Goal: Information Seeking & Learning: Learn about a topic

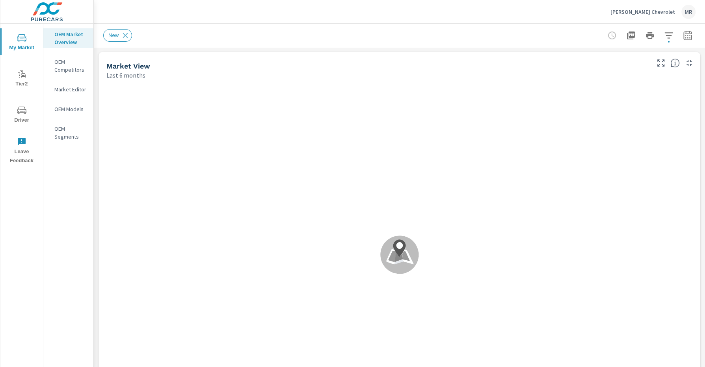
scroll to position [0, 0]
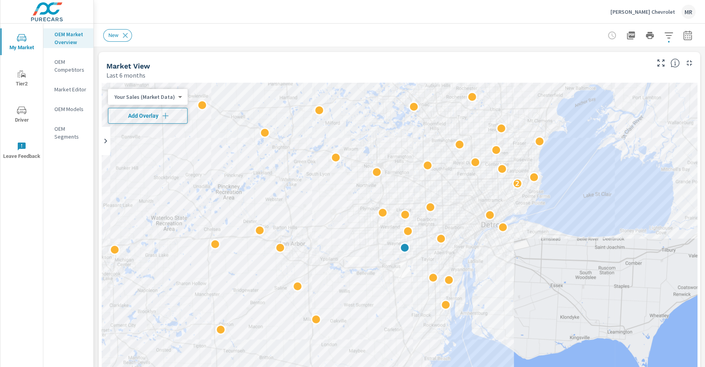
click at [158, 118] on span "Add Overlay" at bounding box center [148, 116] width 73 height 8
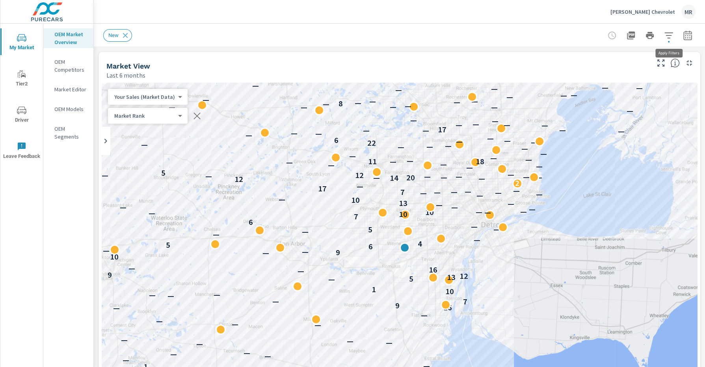
click at [666, 37] on icon "button" at bounding box center [668, 35] width 9 height 9
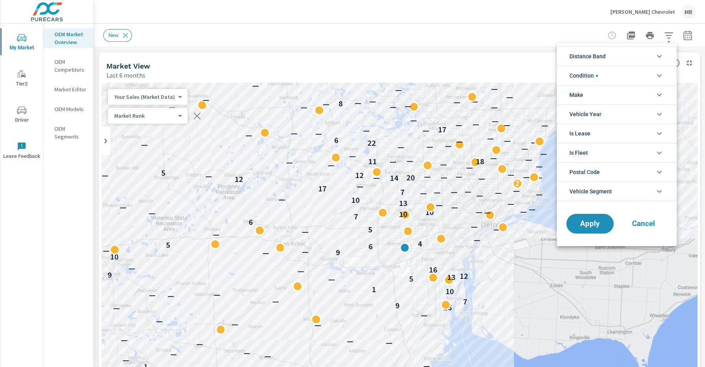
click at [656, 94] on icon "filter options" at bounding box center [658, 94] width 9 height 9
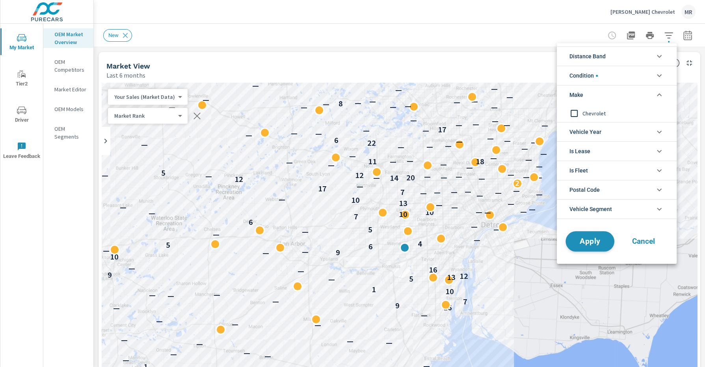
drag, startPoint x: 573, startPoint y: 114, endPoint x: 579, endPoint y: 242, distance: 128.2
click at [573, 114] on input "filter options" at bounding box center [574, 113] width 17 height 17
click at [581, 244] on span "Apply" at bounding box center [590, 241] width 32 height 7
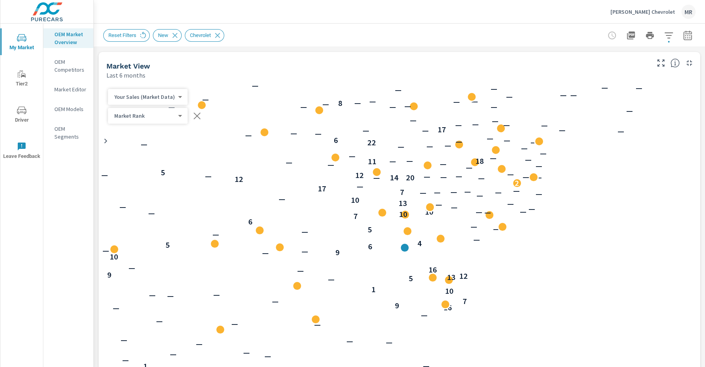
scroll to position [0, 0]
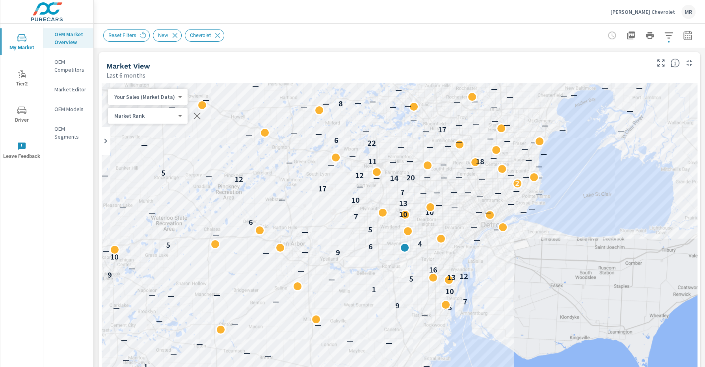
click at [673, 32] on button "button" at bounding box center [669, 36] width 16 height 16
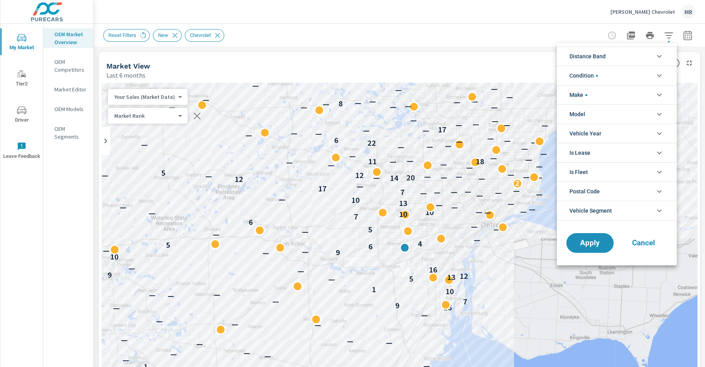
click at [656, 97] on icon "filter options" at bounding box center [658, 94] width 9 height 9
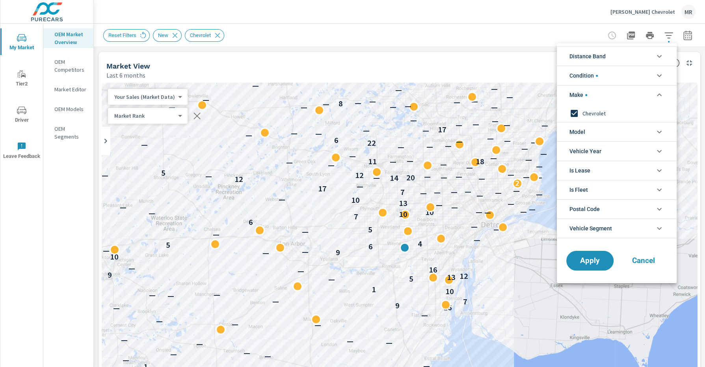
click at [656, 97] on icon "filter options" at bounding box center [658, 94] width 9 height 9
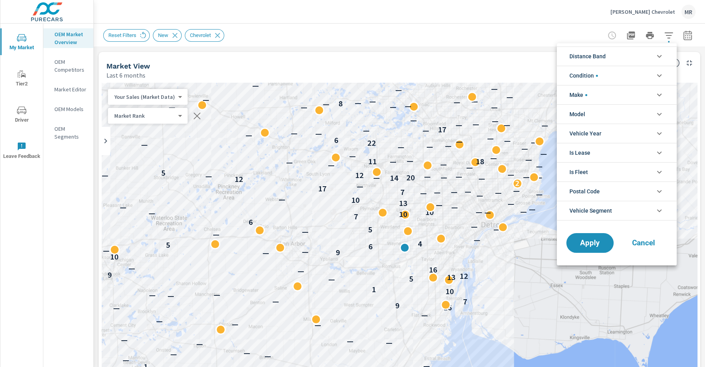
click at [661, 74] on icon "filter options" at bounding box center [659, 75] width 5 height 3
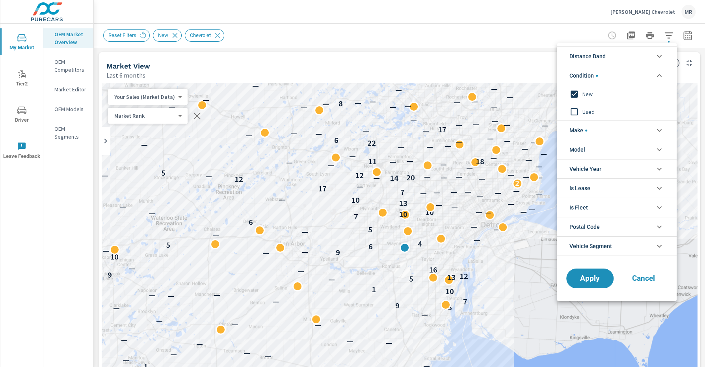
click at [541, 38] on div at bounding box center [352, 183] width 705 height 367
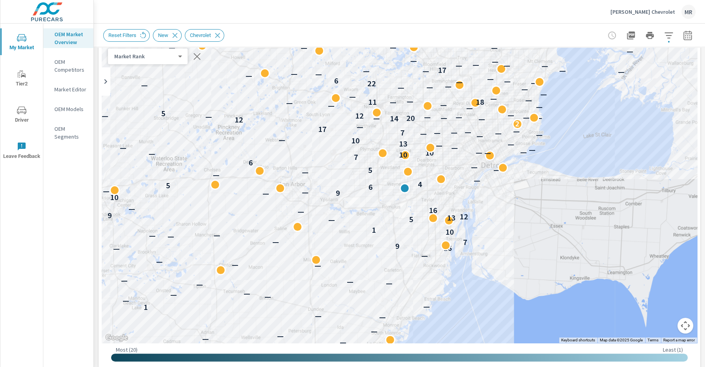
scroll to position [0, 0]
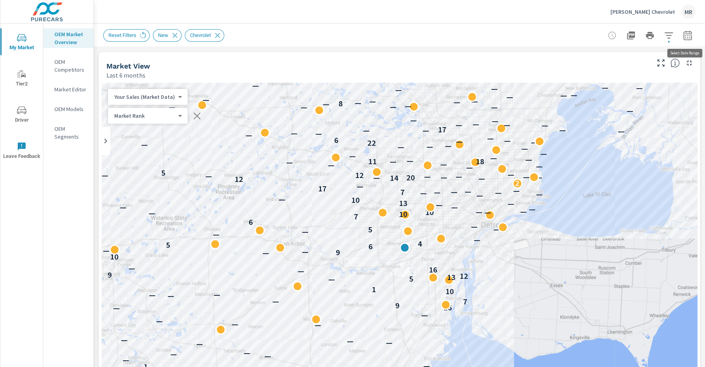
click at [691, 41] on button "button" at bounding box center [688, 36] width 16 height 16
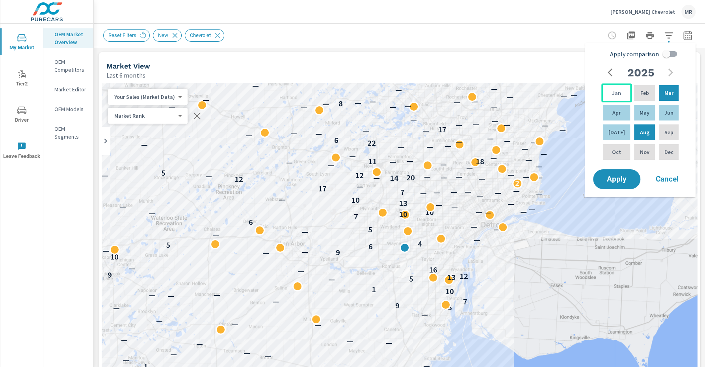
click at [606, 96] on div "Jan" at bounding box center [616, 93] width 30 height 19
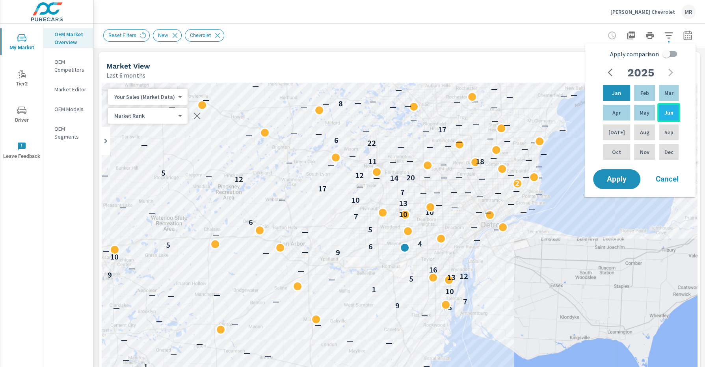
click at [658, 107] on div "Jun" at bounding box center [668, 112] width 23 height 19
click at [618, 185] on button "Apply" at bounding box center [616, 179] width 49 height 20
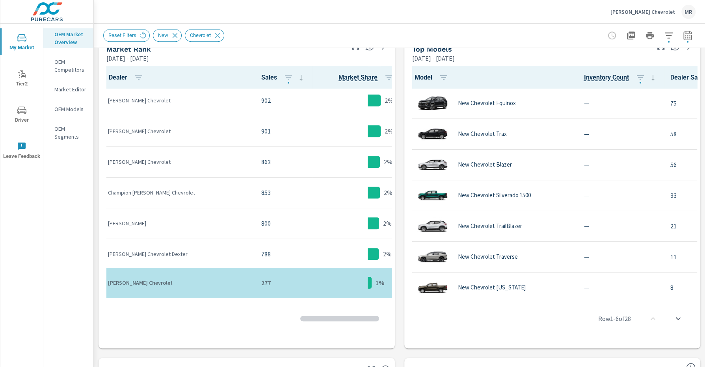
scroll to position [462, 0]
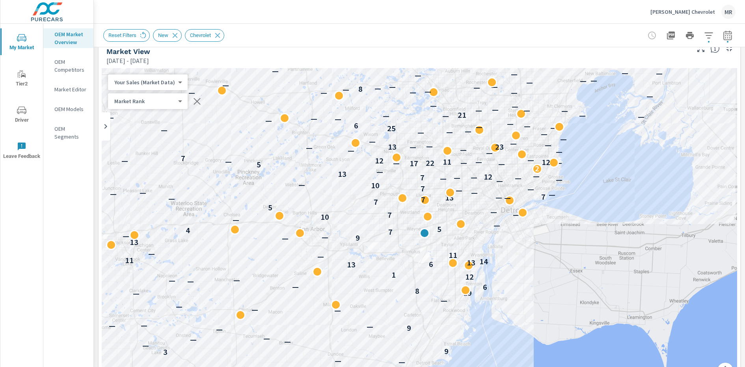
scroll to position [13, 0]
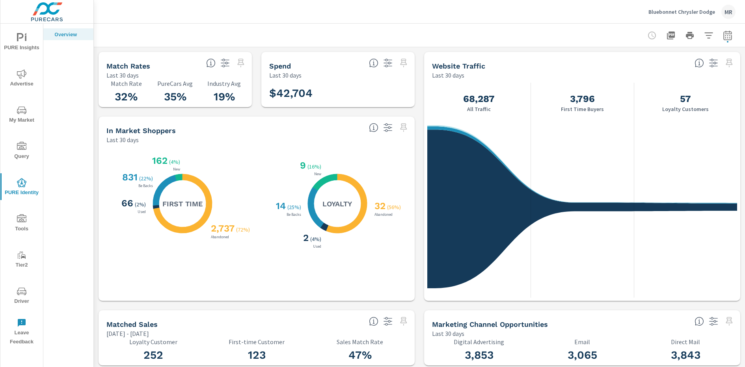
scroll to position [91, 0]
